Goal: Task Accomplishment & Management: Manage account settings

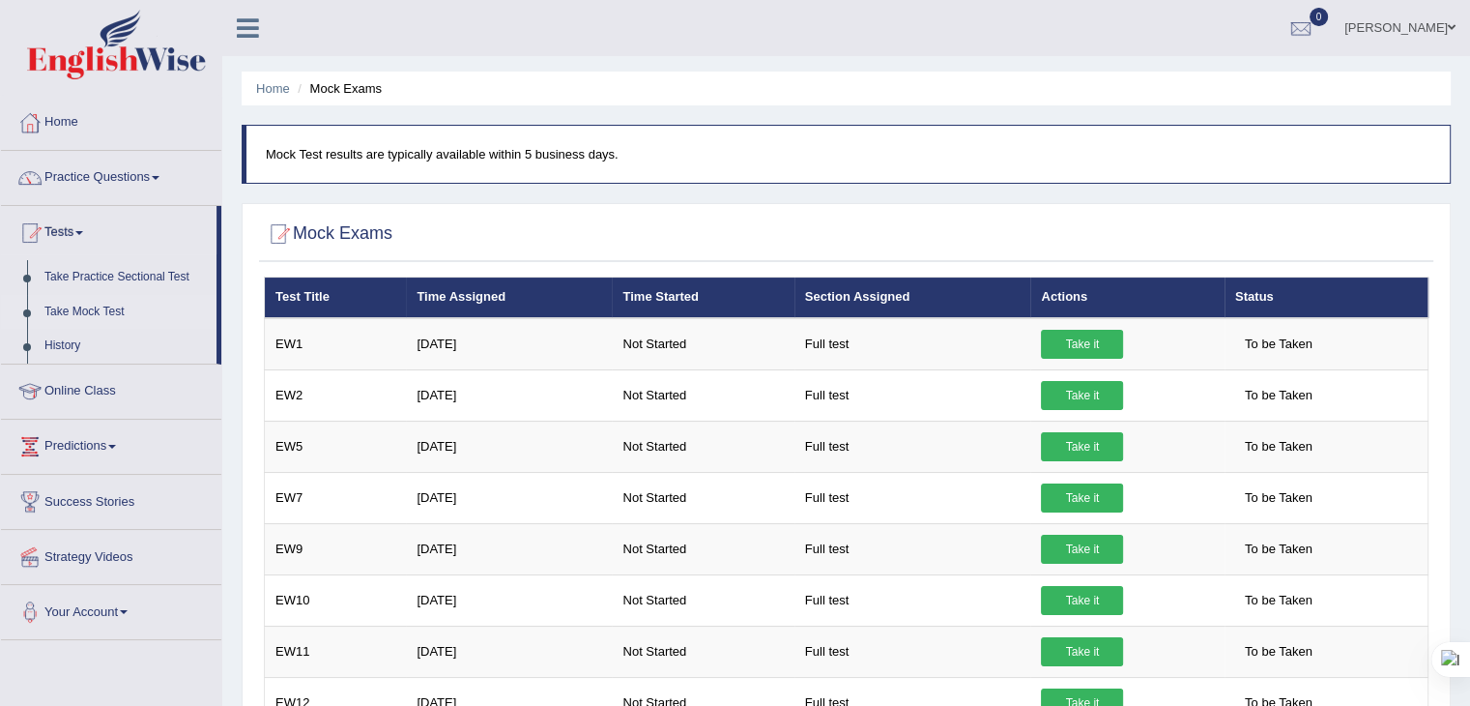
click at [64, 383] on link "Online Class" at bounding box center [111, 388] width 220 height 48
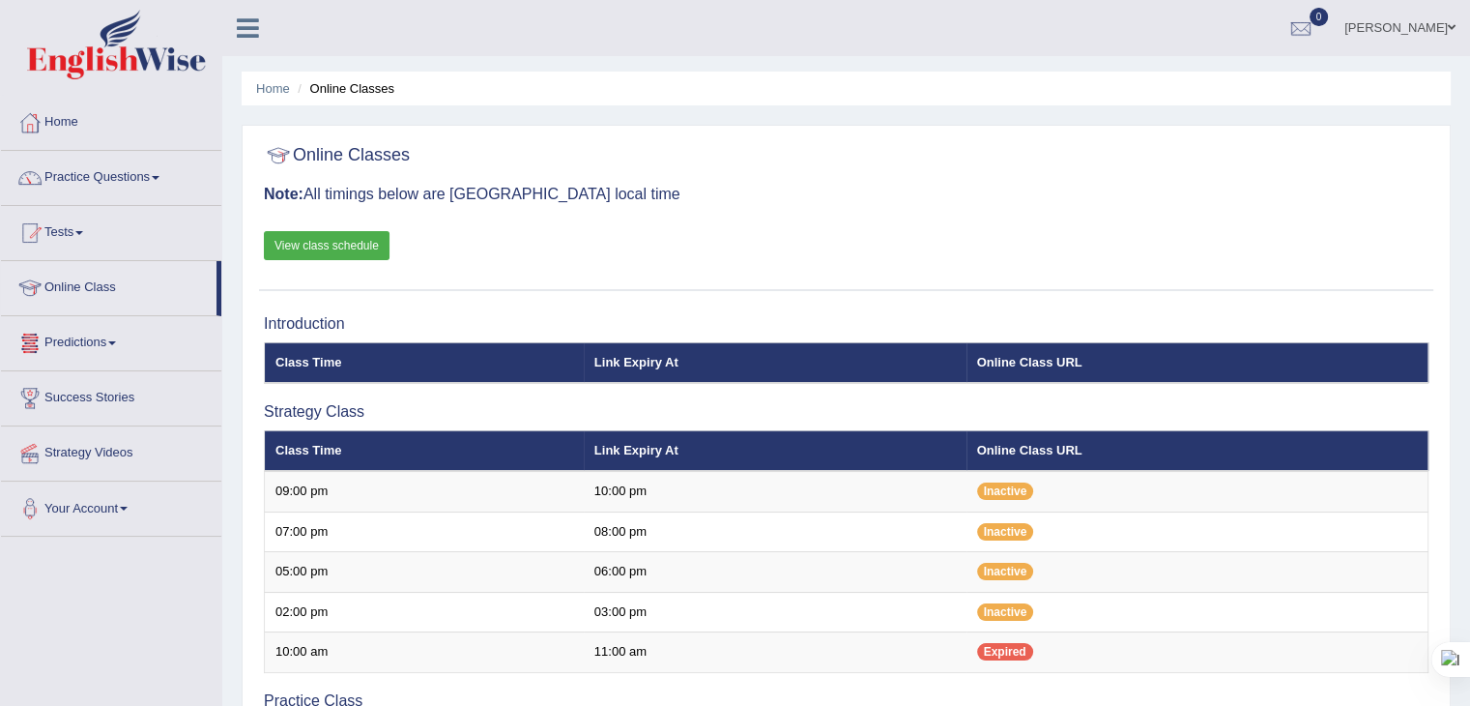
click at [1431, 21] on link "santhi" at bounding box center [1400, 25] width 140 height 50
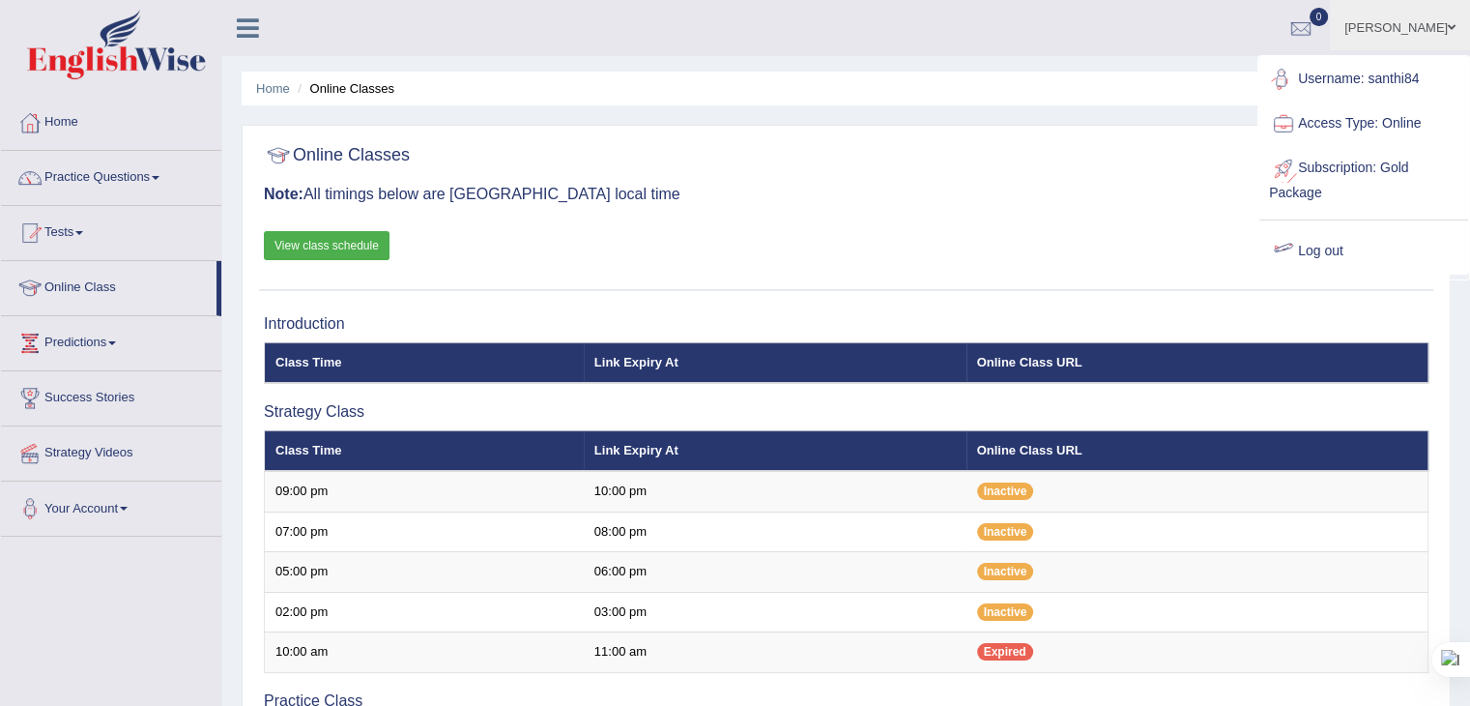
click at [1311, 240] on link "Log out" at bounding box center [1364, 251] width 209 height 44
